Goal: Task Accomplishment & Management: Use online tool/utility

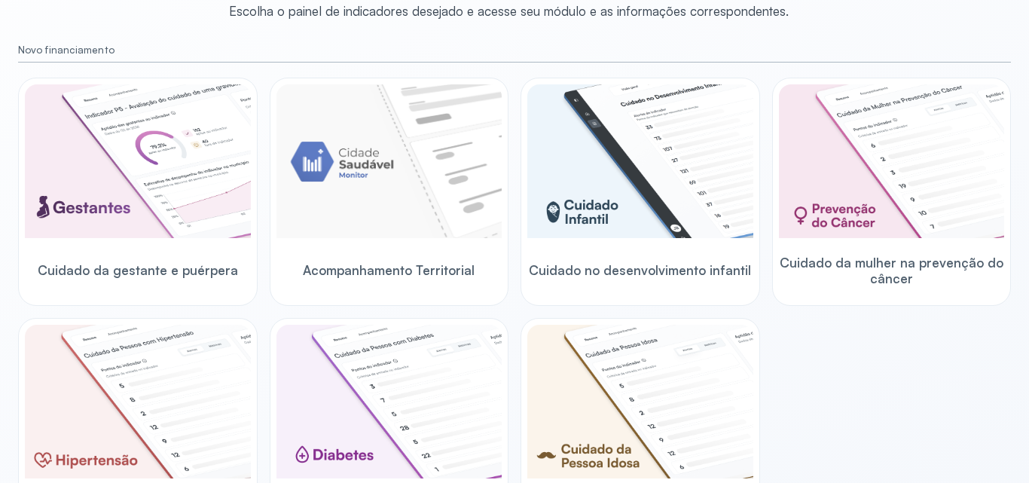
scroll to position [137, 0]
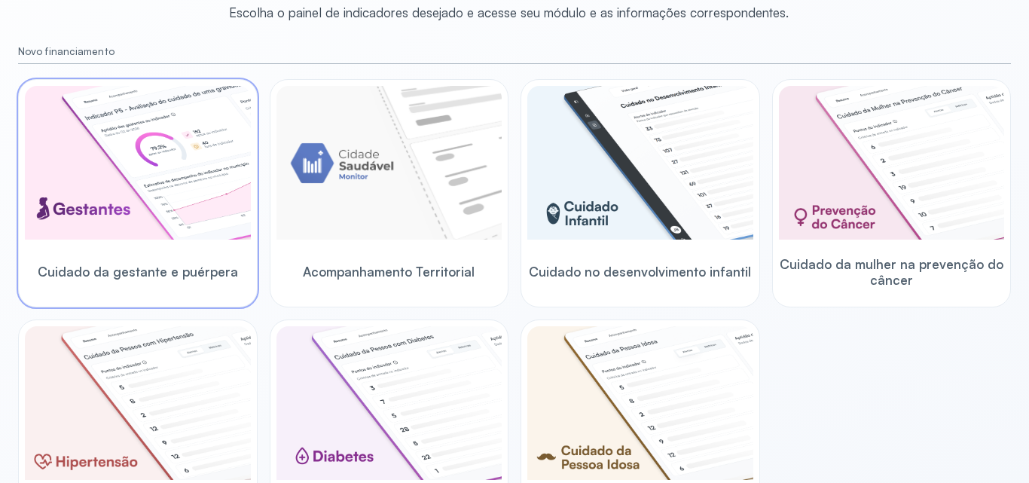
click at [194, 183] on img at bounding box center [138, 163] width 226 height 154
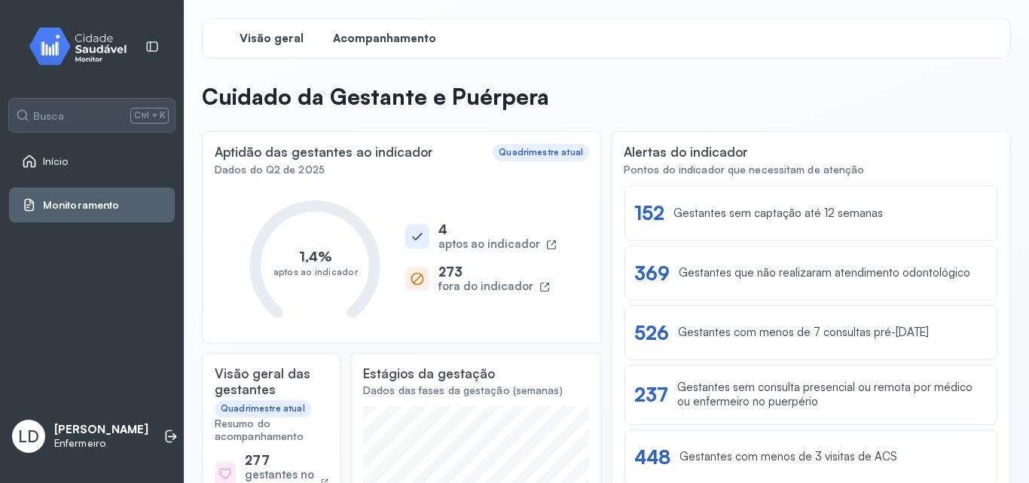
click at [408, 45] on span "Acompanhamento" at bounding box center [384, 39] width 103 height 14
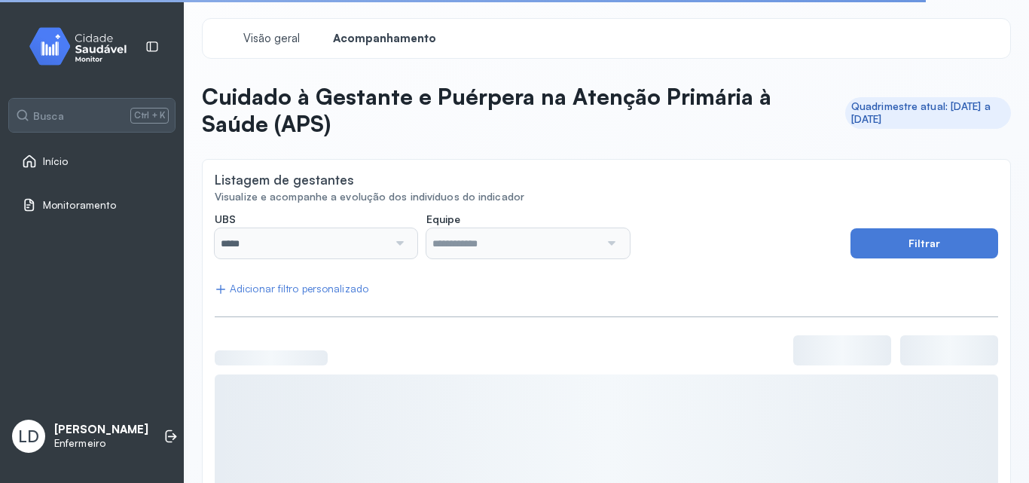
scroll to position [148, 0]
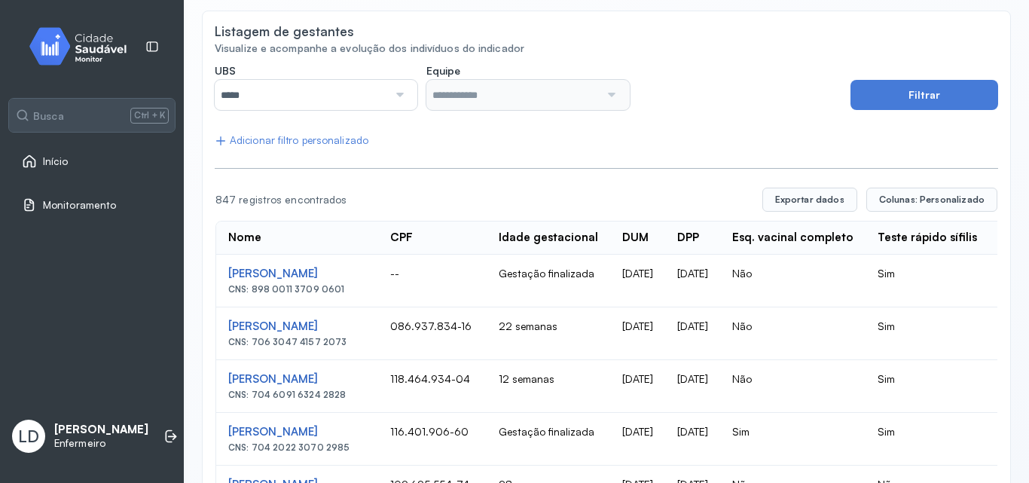
click at [379, 89] on input "*****" at bounding box center [301, 95] width 173 height 30
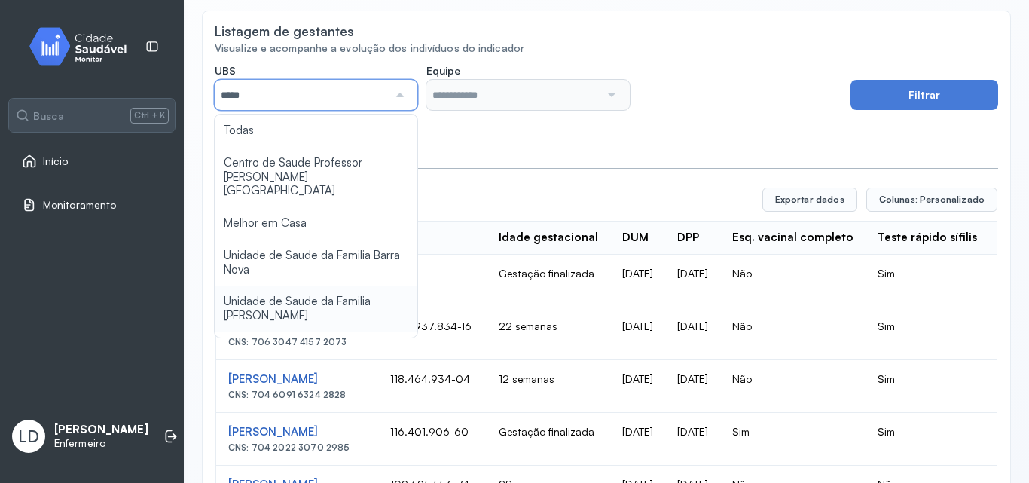
type input "*****"
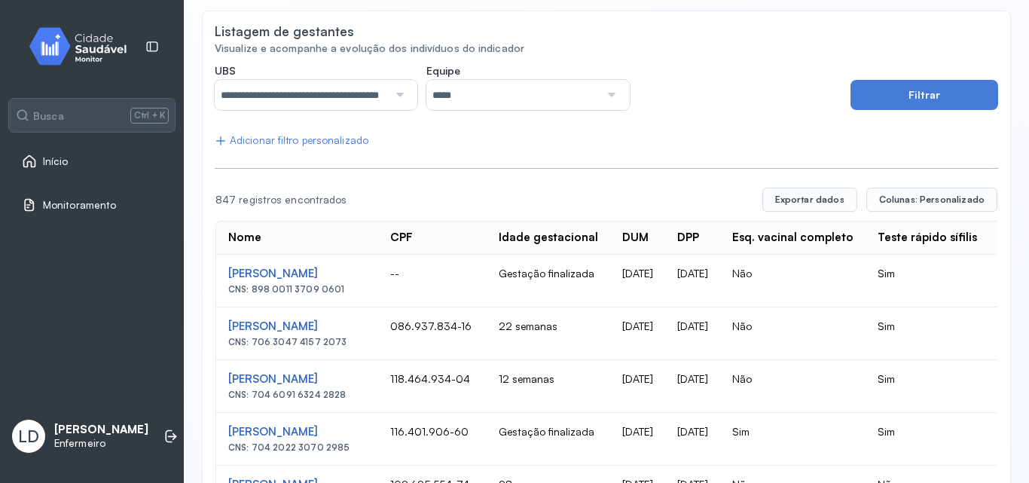
click at [494, 103] on input "*****" at bounding box center [512, 95] width 173 height 30
click at [927, 88] on button "Filtrar" at bounding box center [925, 95] width 148 height 30
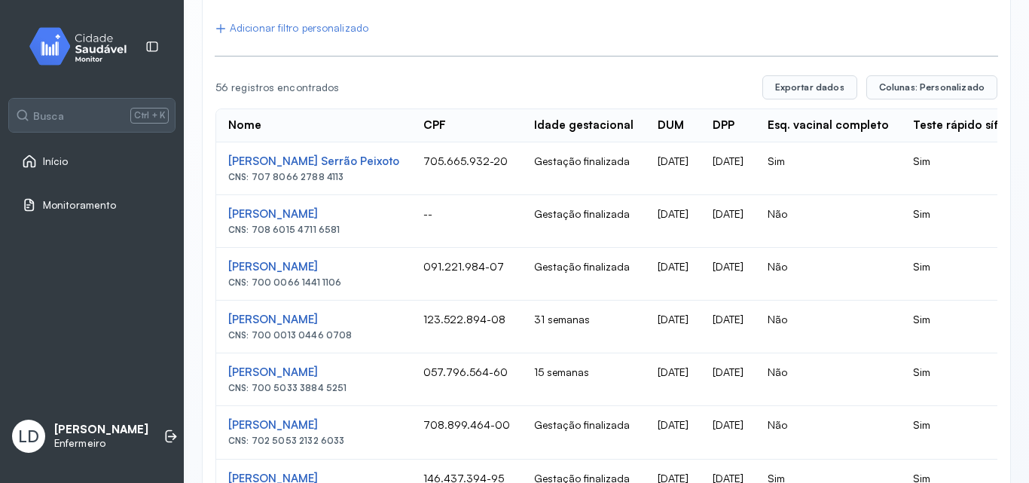
scroll to position [263, 0]
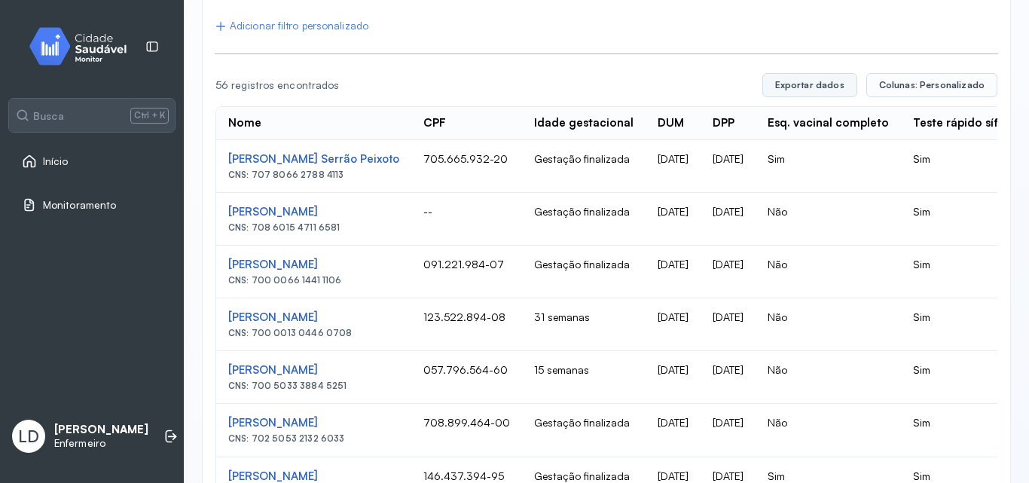
click at [827, 80] on button "Exportar dados" at bounding box center [810, 85] width 95 height 24
click at [629, 179] on td "Gestação finalizada" at bounding box center [584, 166] width 124 height 53
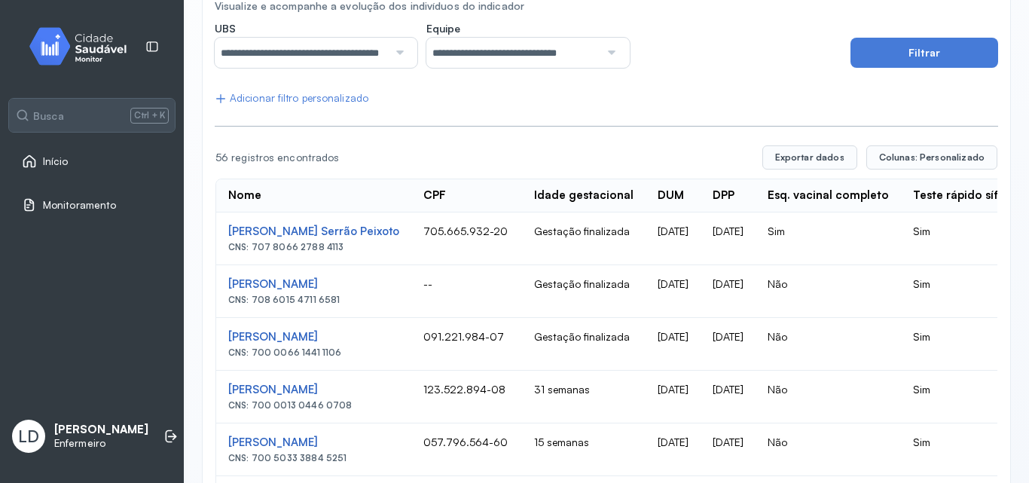
scroll to position [60, 0]
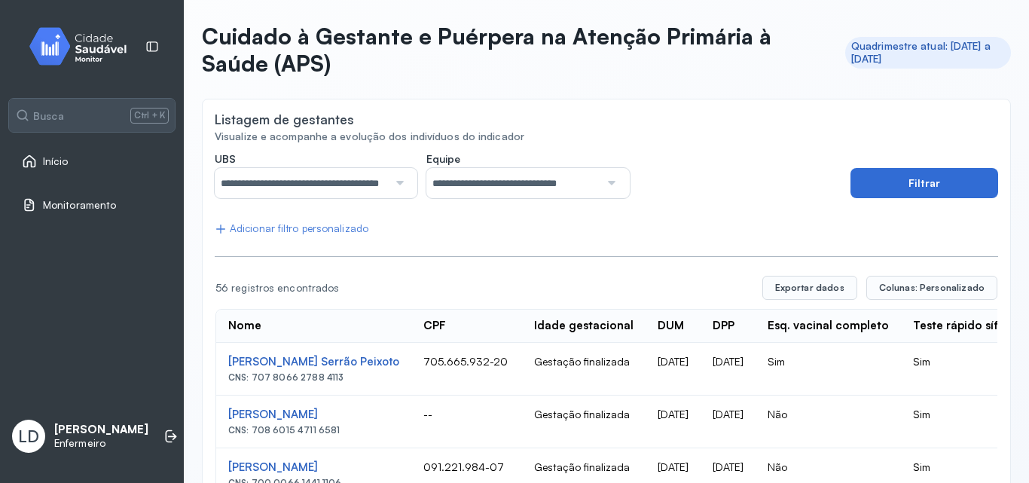
click at [888, 175] on button "Filtrar" at bounding box center [925, 183] width 148 height 30
click at [895, 286] on span "Colunas: Personalizado" at bounding box center [931, 288] width 105 height 12
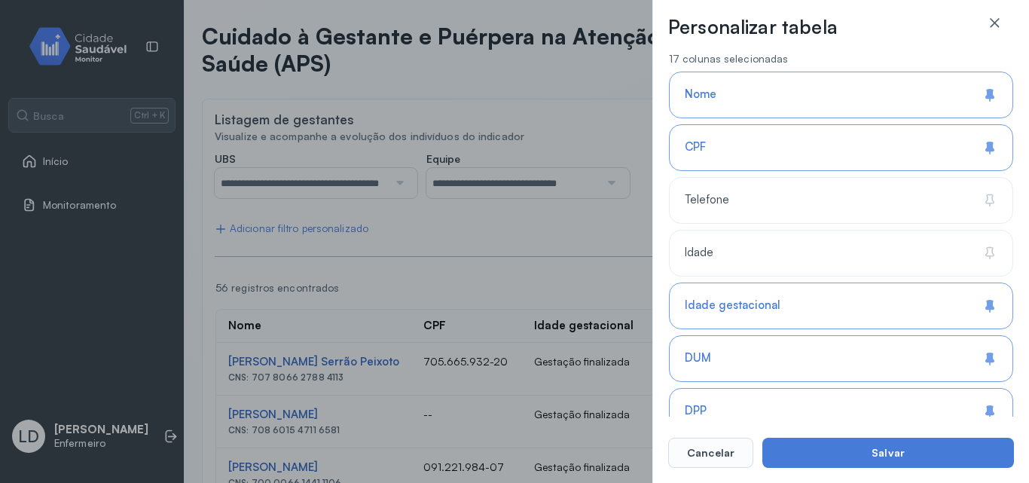
scroll to position [175, 0]
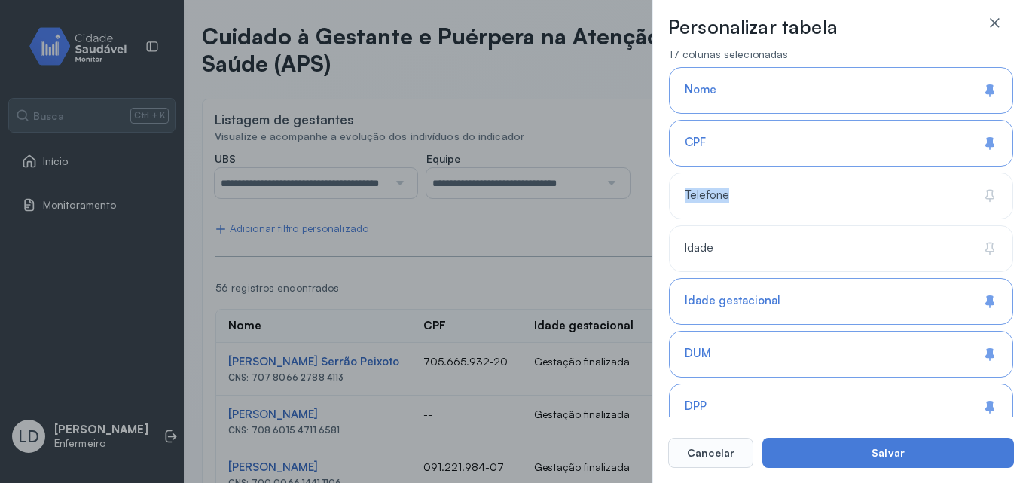
drag, startPoint x: 1014, startPoint y: 145, endPoint x: 1010, endPoint y: 179, distance: 33.4
click at [1010, 179] on div "**********" at bounding box center [841, 241] width 377 height 483
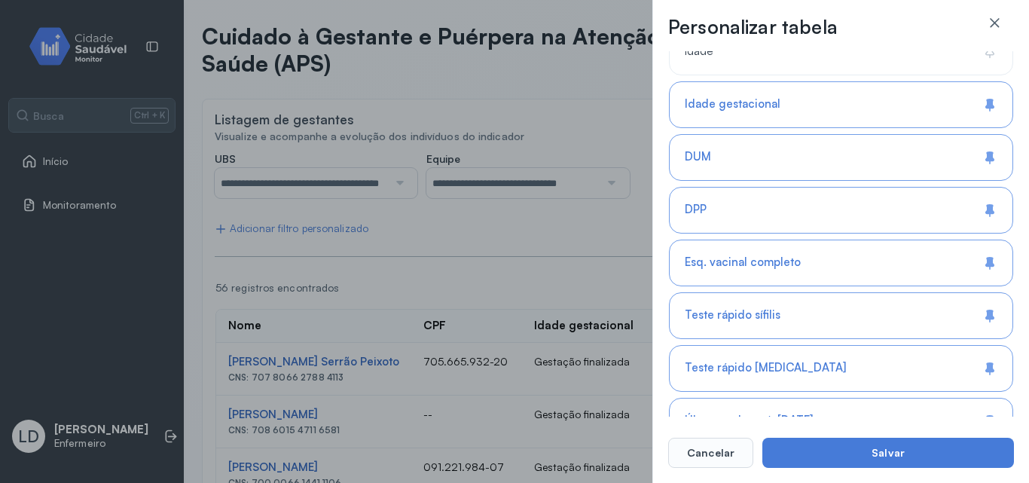
scroll to position [356, 0]
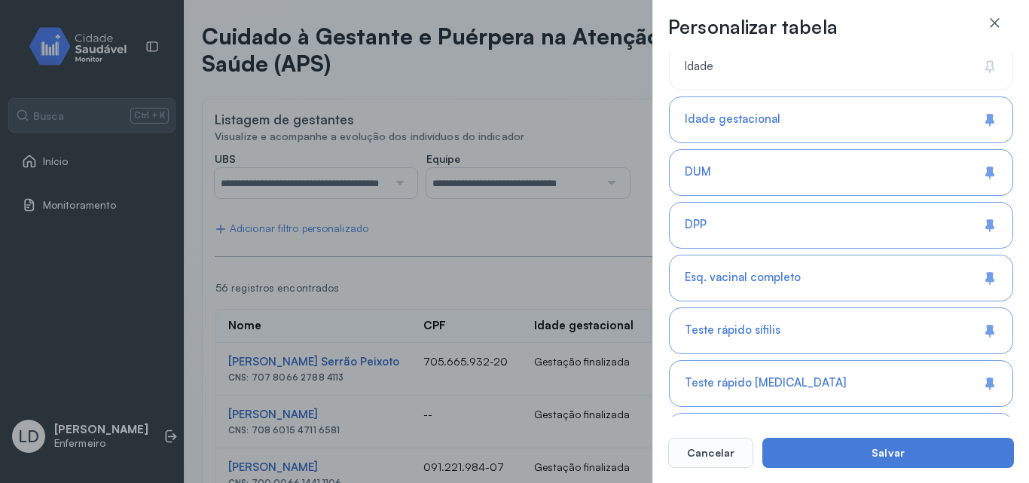
click at [987, 225] on icon at bounding box center [990, 224] width 8 height 8
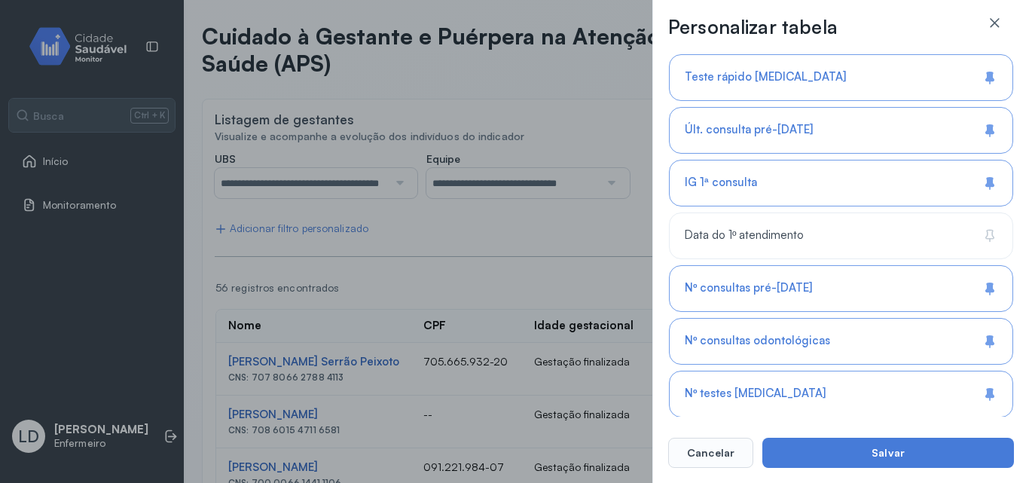
scroll to position [666, 0]
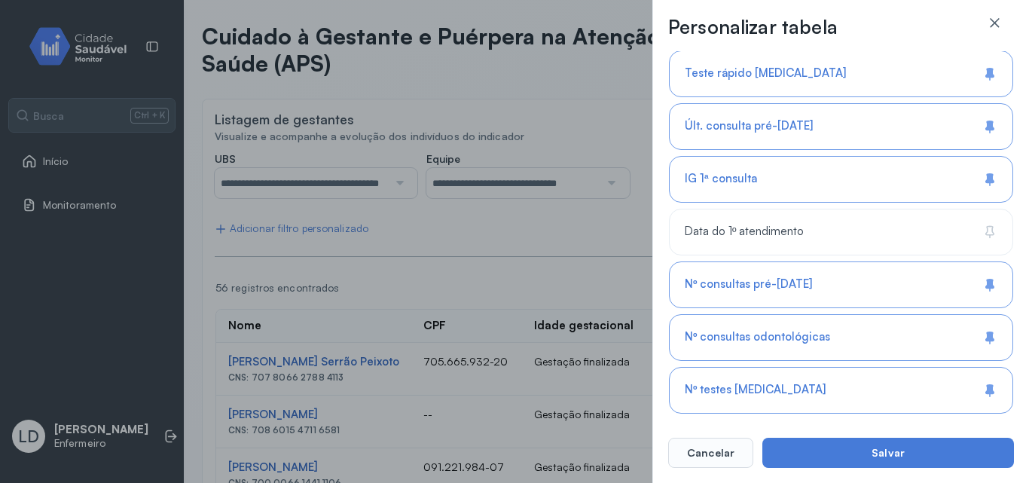
click at [986, 185] on icon at bounding box center [990, 179] width 15 height 15
drag, startPoint x: 1008, startPoint y: 210, endPoint x: 1006, endPoint y: 256, distance: 46.0
click at [1006, 256] on div "15 colunas selecionadas Nome CPF Telefone Idade Idade gestacional DUM DPP Esq. …" at bounding box center [841, 406] width 344 height 1716
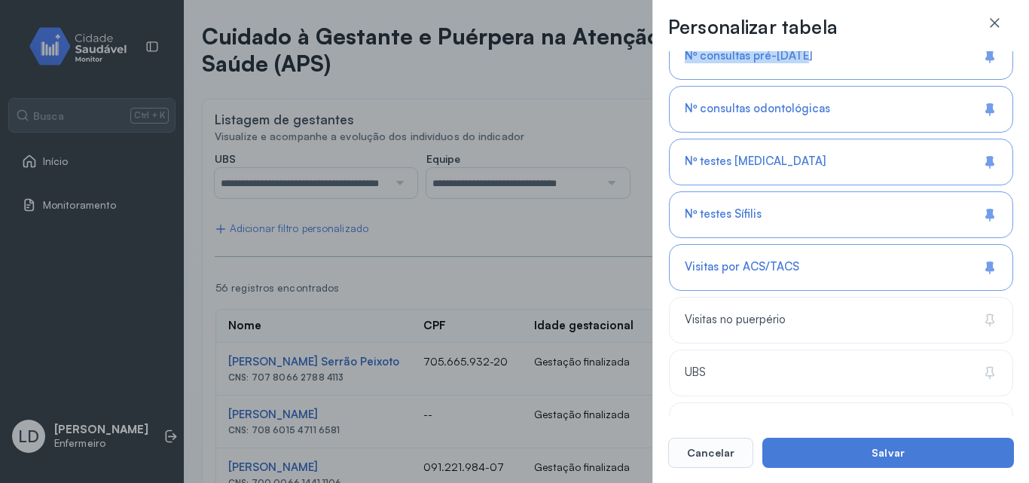
scroll to position [902, 0]
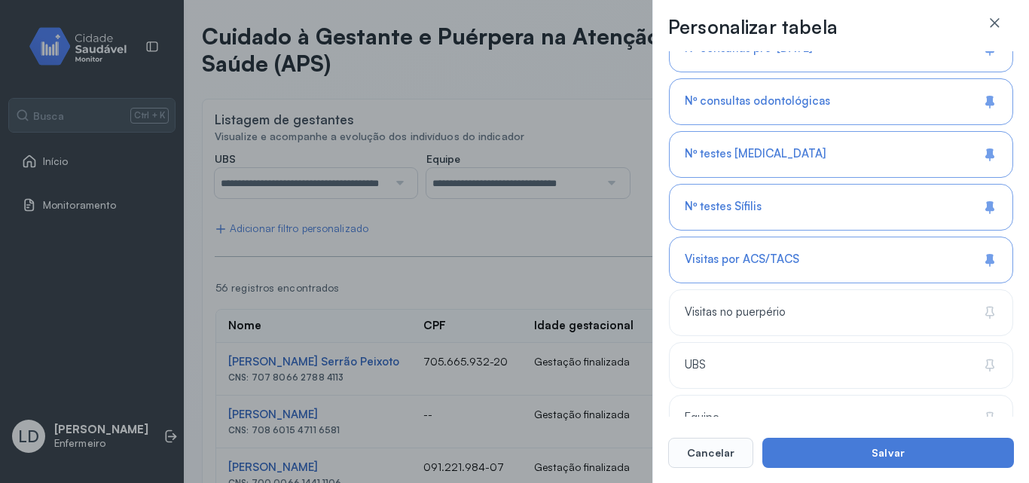
click at [989, 212] on icon at bounding box center [990, 212] width 2 height 4
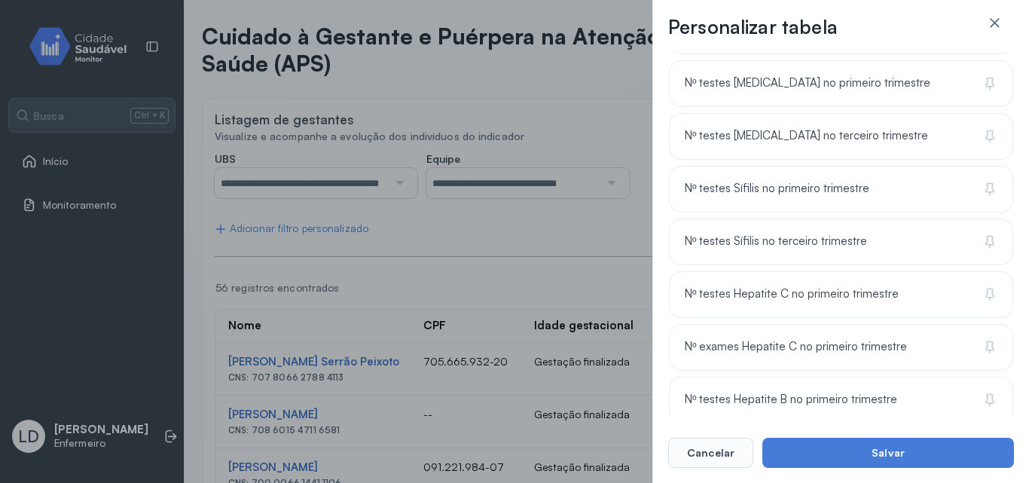
scroll to position [1514, 0]
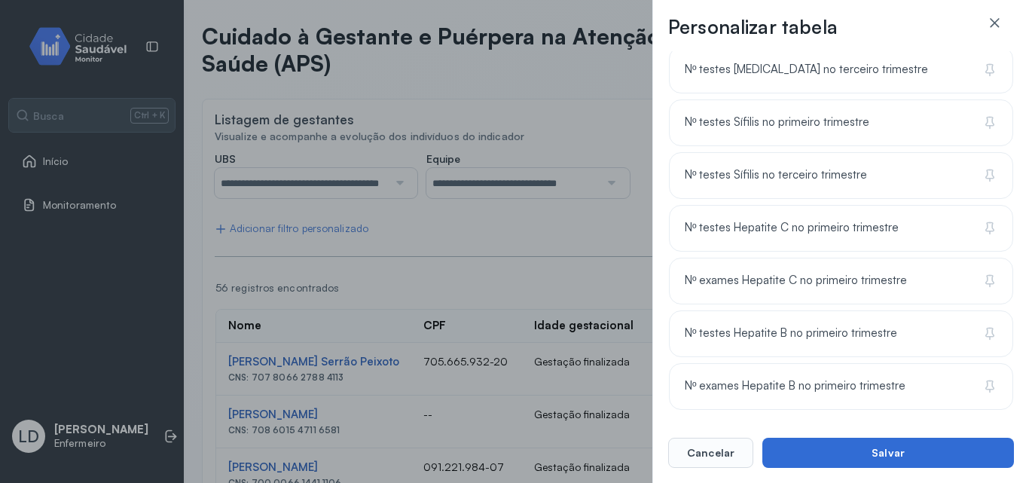
click at [931, 451] on button "Salvar" at bounding box center [889, 453] width 252 height 30
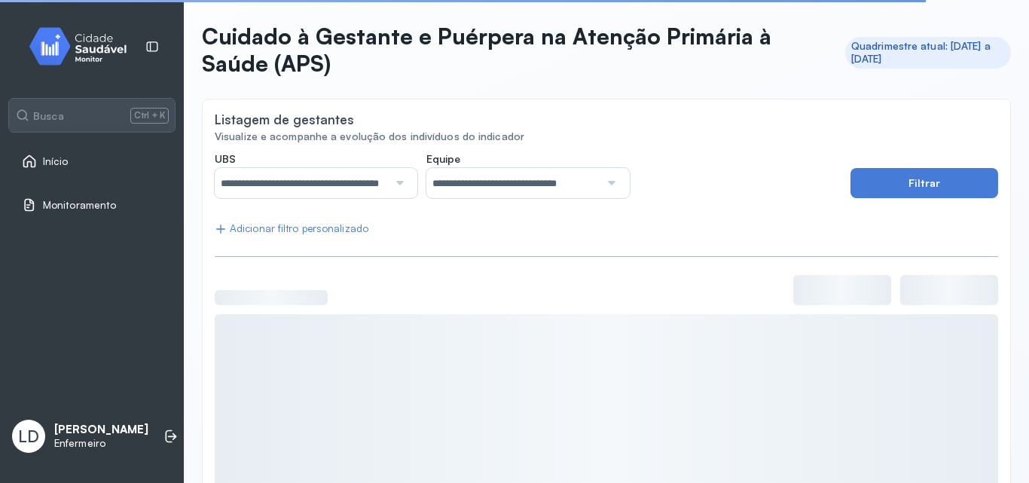
click at [940, 450] on div at bounding box center [607, 427] width 784 height 226
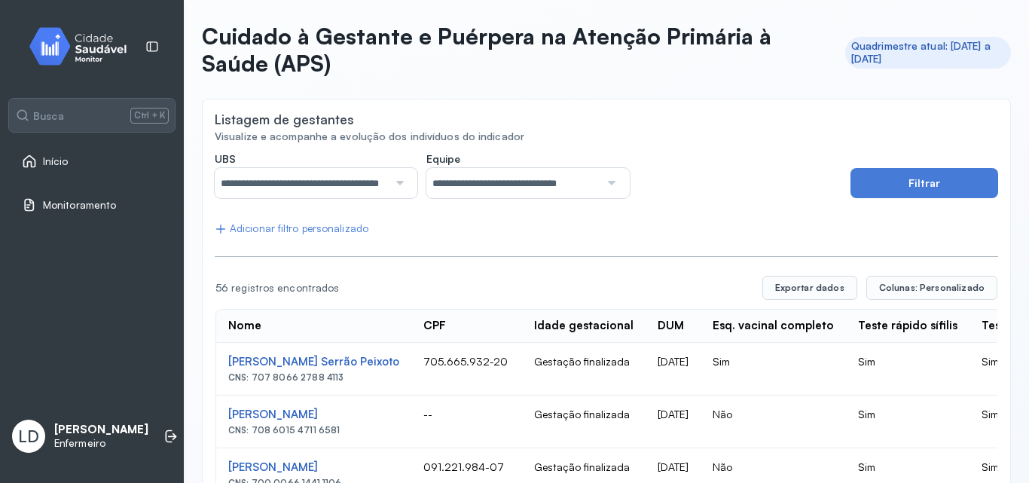
click at [722, 299] on div "56 registros encontrados Exportar dados Colunas: Personalizado" at bounding box center [607, 288] width 782 height 24
click at [728, 339] on th "DUM" at bounding box center [773, 326] width 145 height 33
click at [820, 285] on button "Exportar dados" at bounding box center [810, 288] width 95 height 24
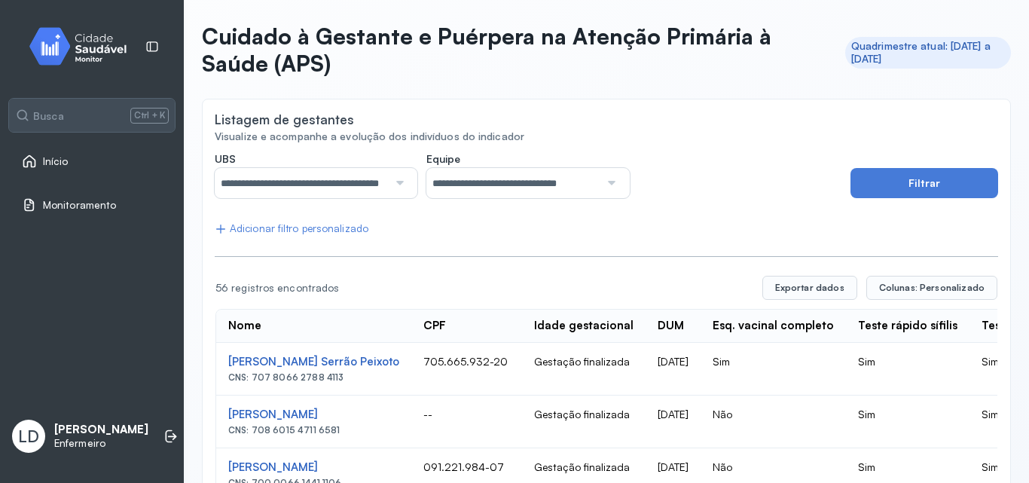
click at [124, 154] on link "Início" at bounding box center [92, 161] width 140 height 15
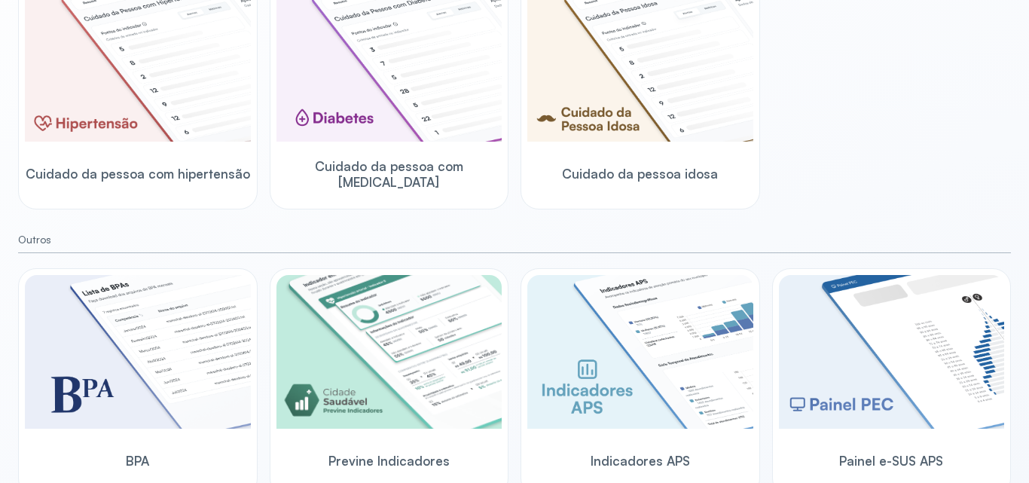
scroll to position [489, 0]
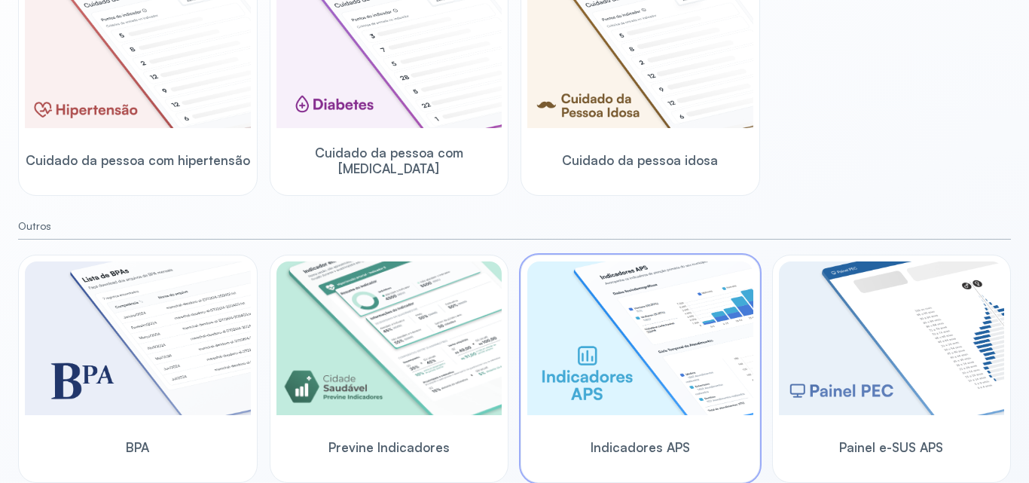
click at [668, 344] on img at bounding box center [640, 338] width 226 height 154
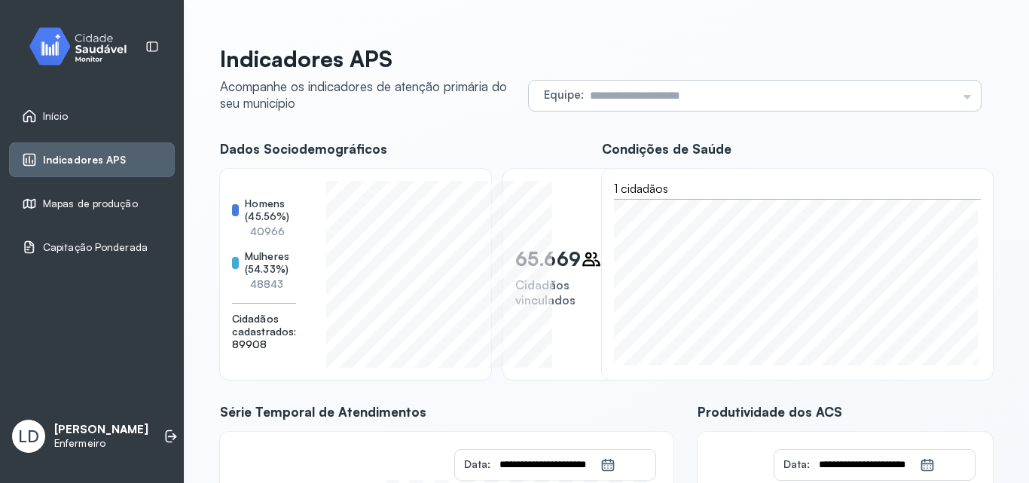
click at [793, 95] on input "text" at bounding box center [770, 96] width 373 height 30
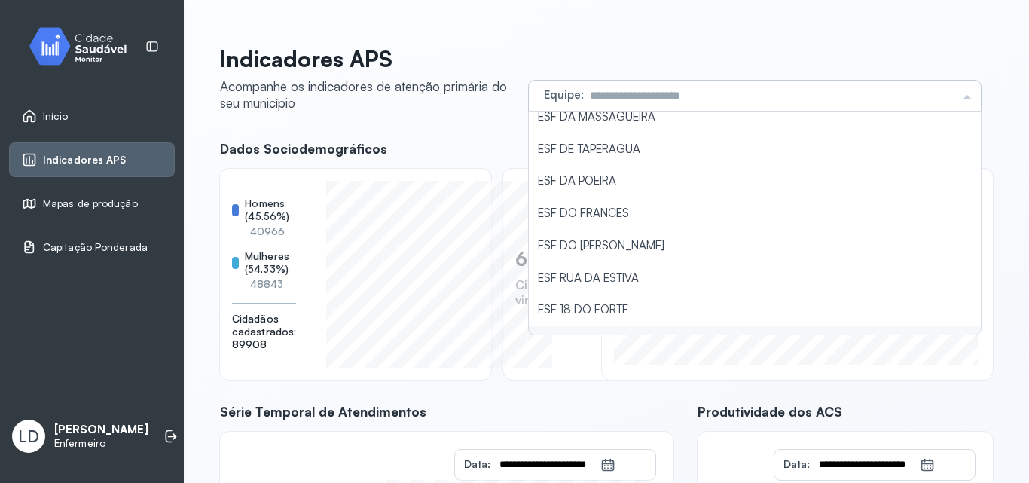
scroll to position [167, 0]
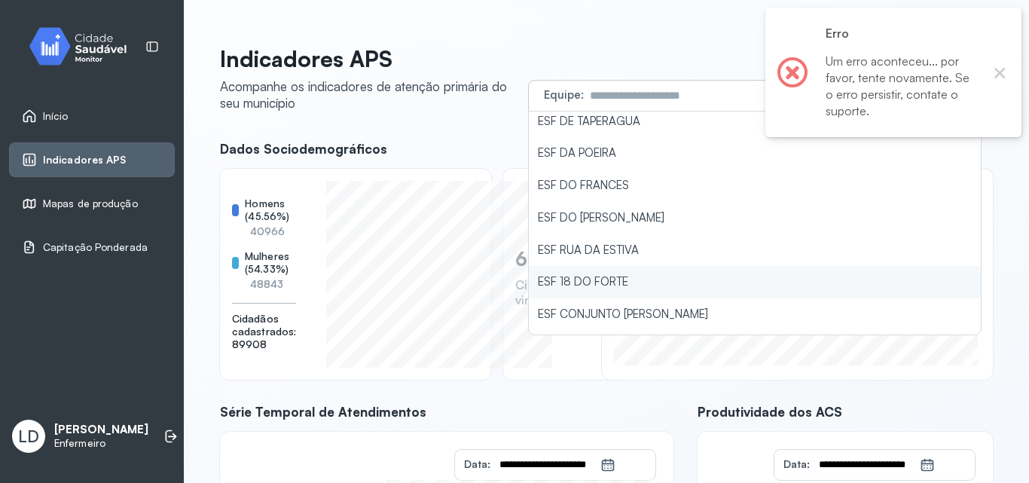
type input "**********"
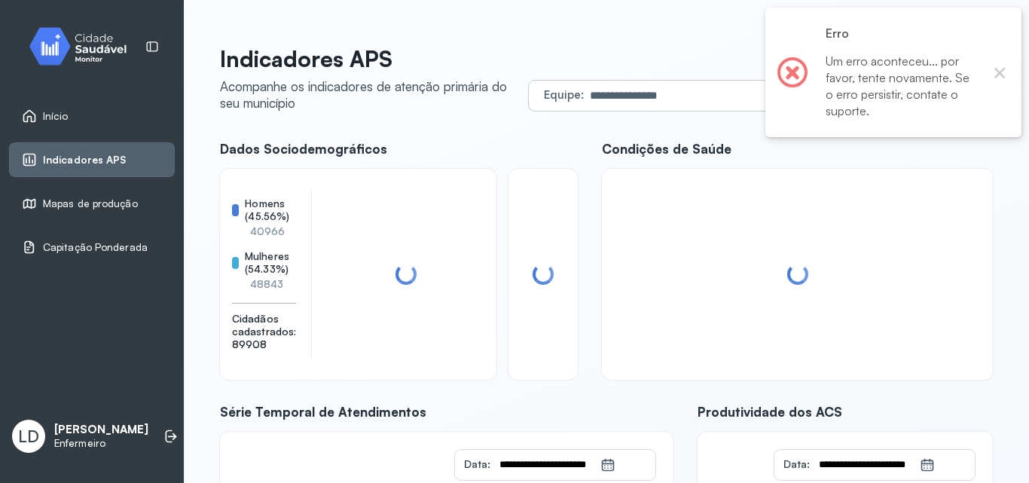
click at [673, 275] on div "**********" at bounding box center [606, 389] width 773 height 688
